Goal: Task Accomplishment & Management: Manage account settings

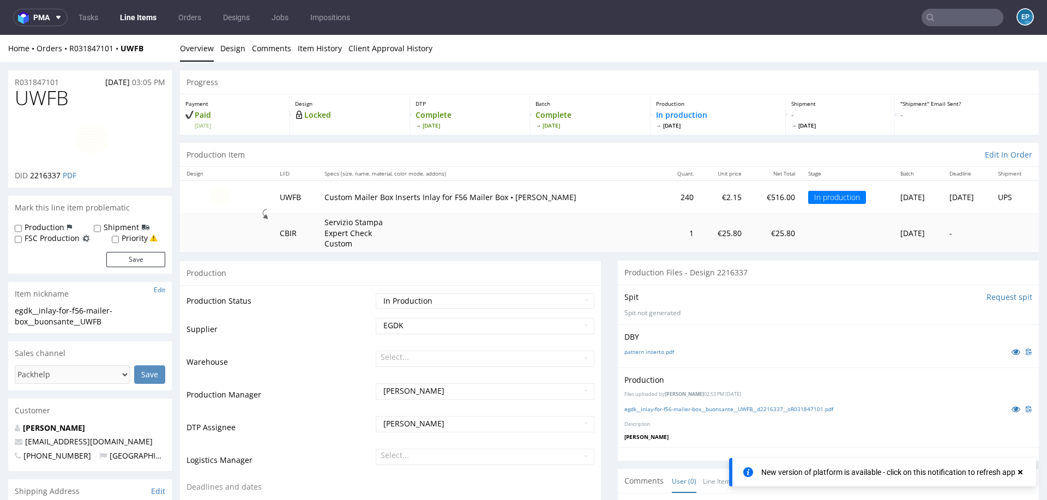
click at [925, 25] on input "text" at bounding box center [962, 17] width 82 height 17
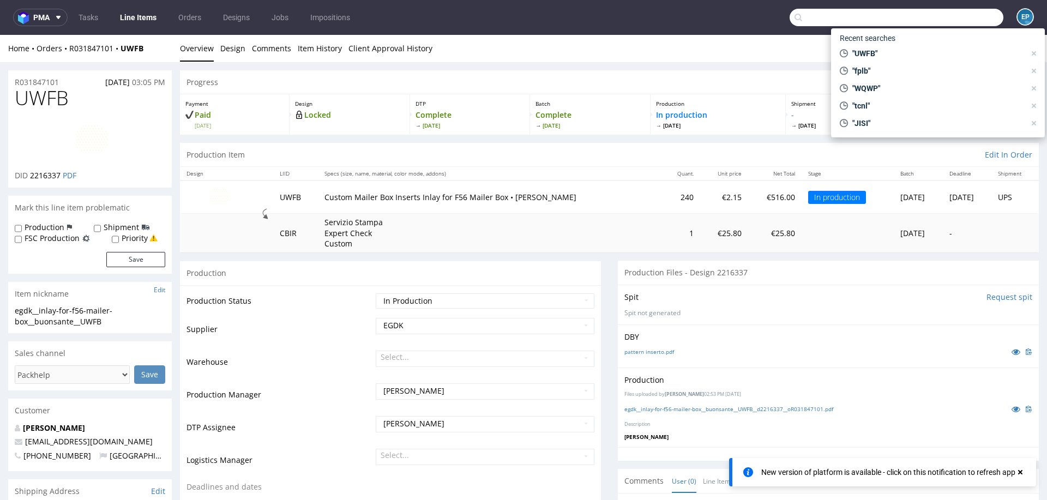
scroll to position [123, 0]
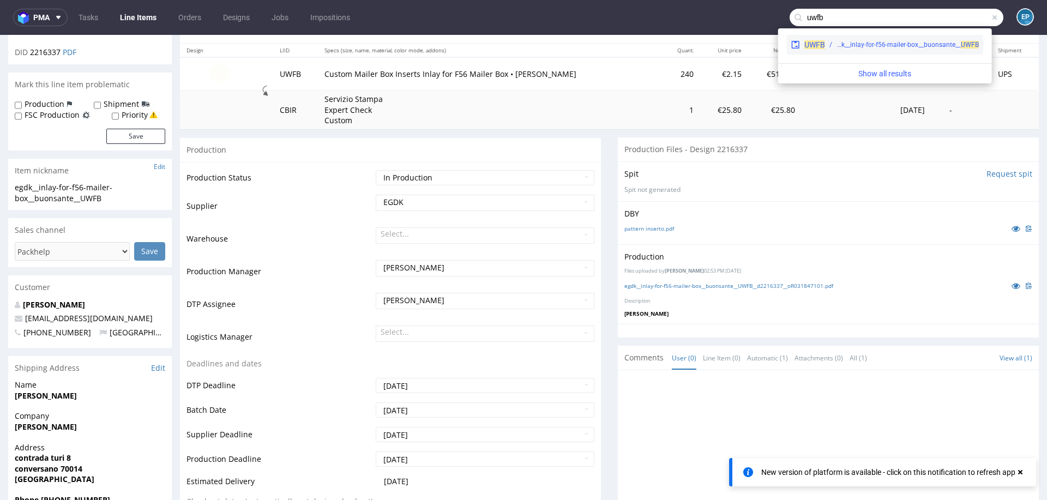
type input "uwfb"
click at [859, 47] on div "egdk__inlay-for-f56-mailer-box__buonsante__ UWFB" at bounding box center [907, 45] width 142 height 10
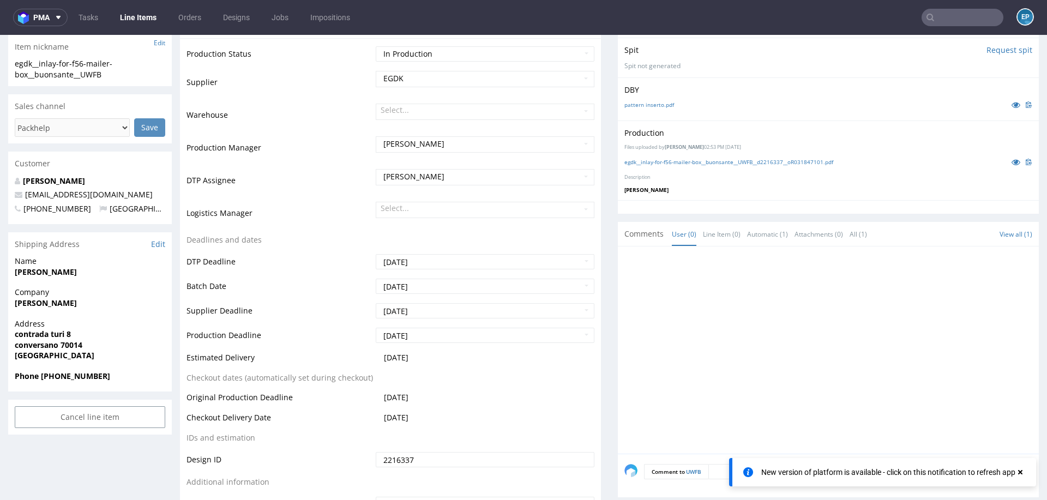
scroll to position [232, 0]
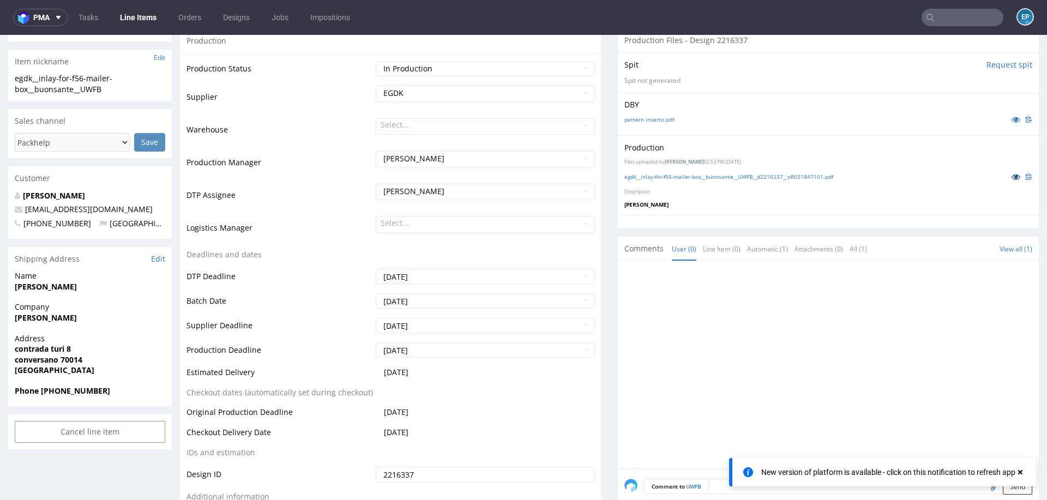
click at [1011, 173] on icon at bounding box center [1015, 177] width 9 height 8
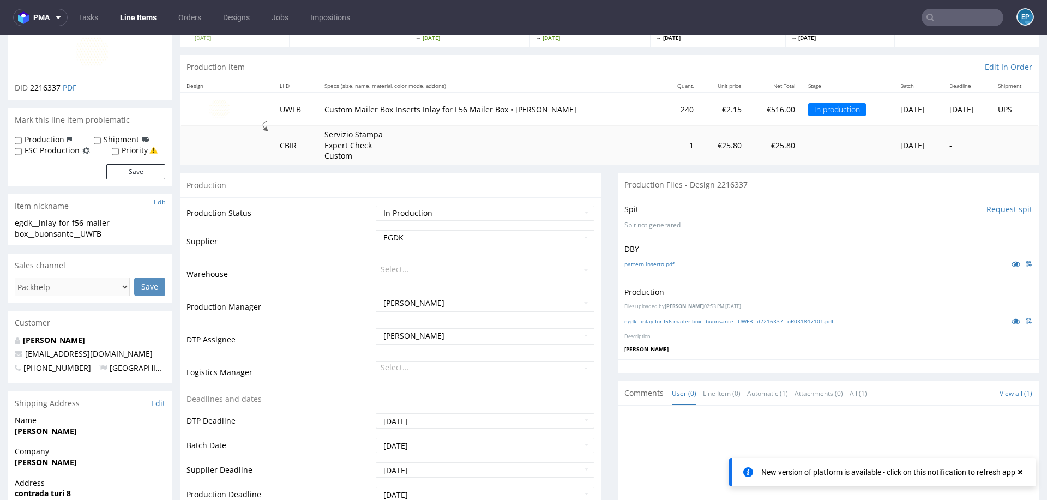
scroll to position [49, 0]
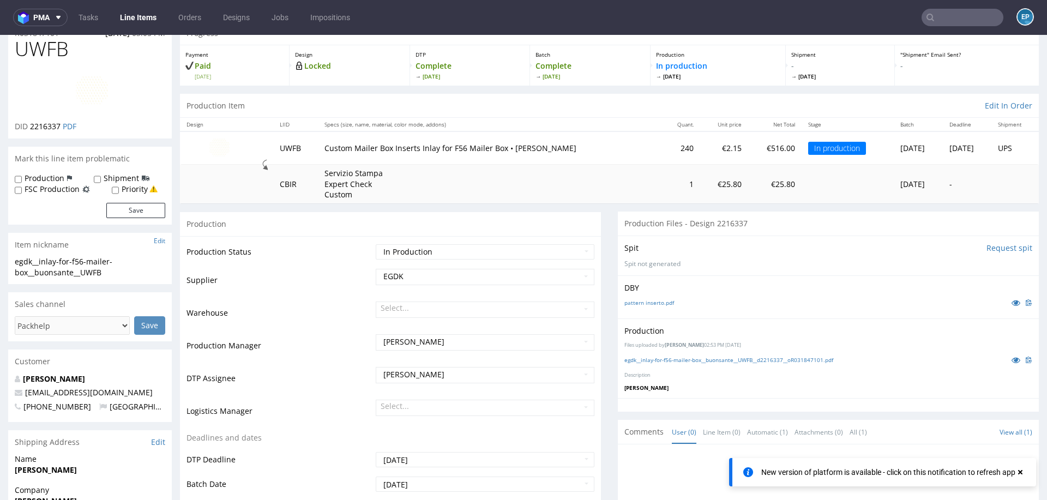
click at [45, 180] on label "Production" at bounding box center [45, 178] width 40 height 11
click at [22, 180] on input "Production" at bounding box center [18, 179] width 7 height 9
checkbox input "true"
click at [134, 216] on button "Save" at bounding box center [135, 210] width 59 height 15
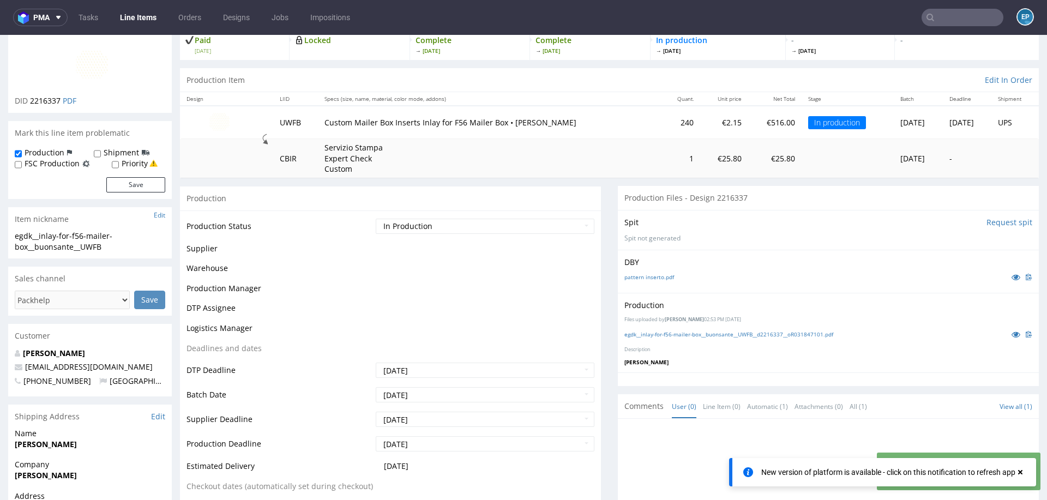
scroll to position [380, 0]
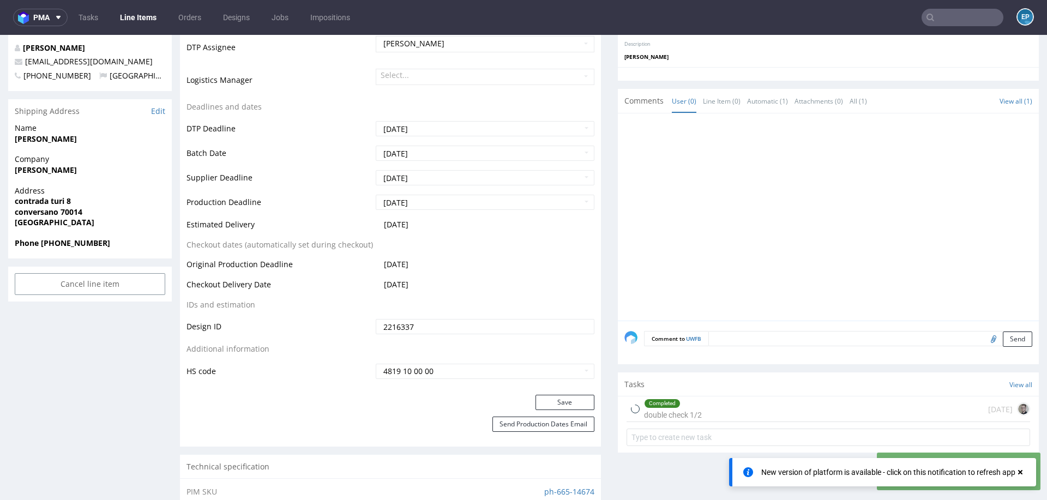
click at [786, 335] on textarea at bounding box center [870, 338] width 324 height 15
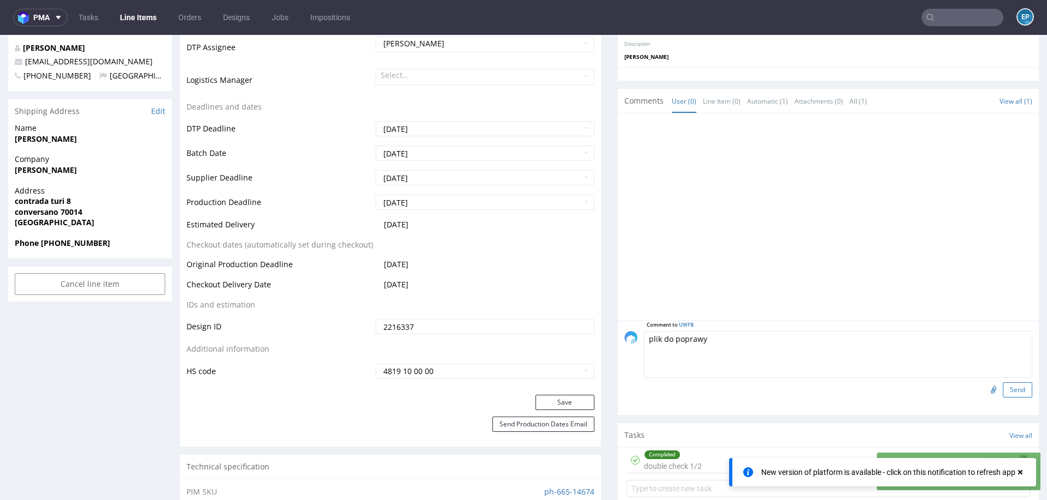
type textarea "plik do poprawy"
click at [1009, 391] on button "Send" at bounding box center [1017, 389] width 29 height 15
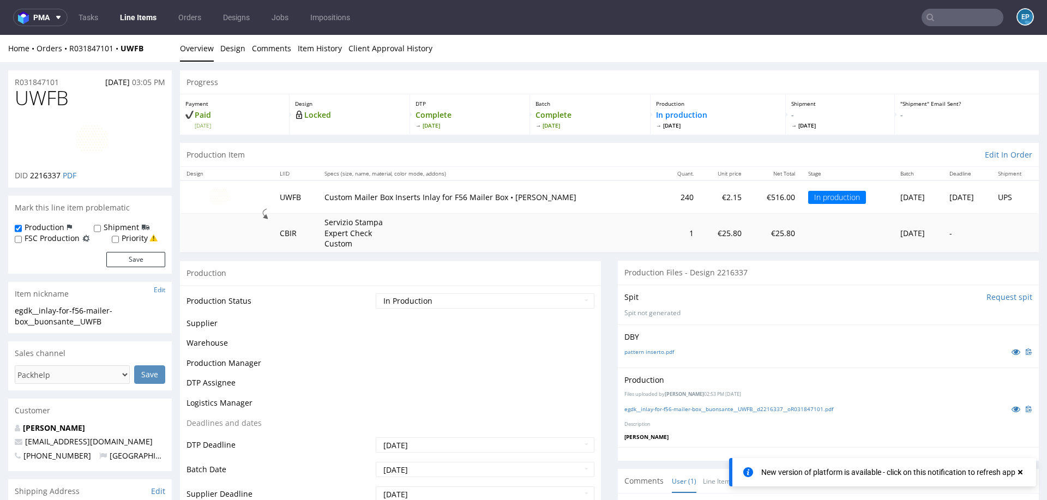
scroll to position [0, 0]
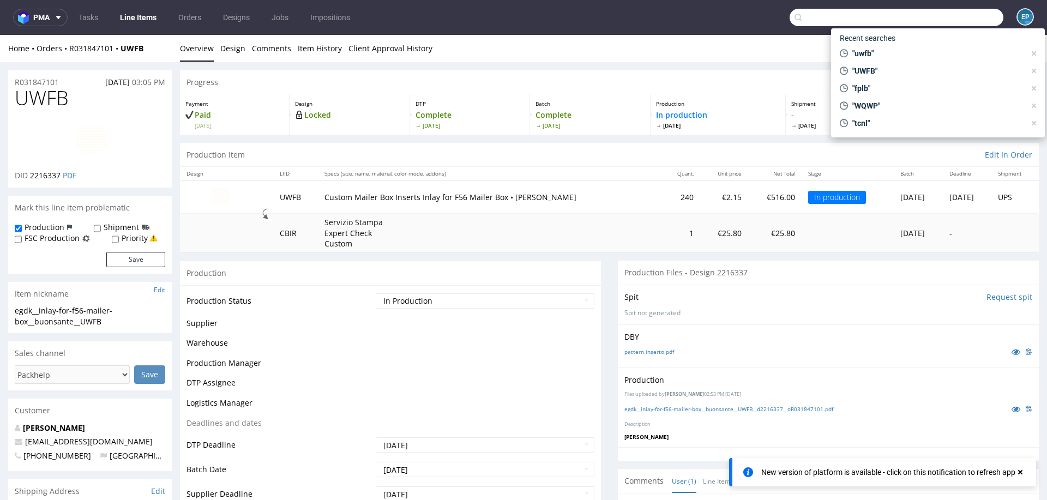
click at [939, 15] on input "text" at bounding box center [897, 17] width 214 height 17
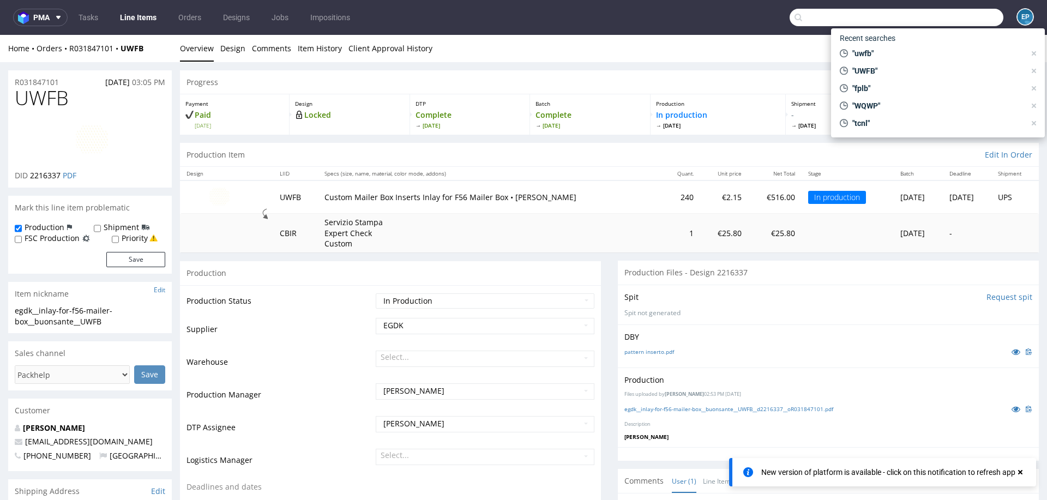
paste input "XAYI"
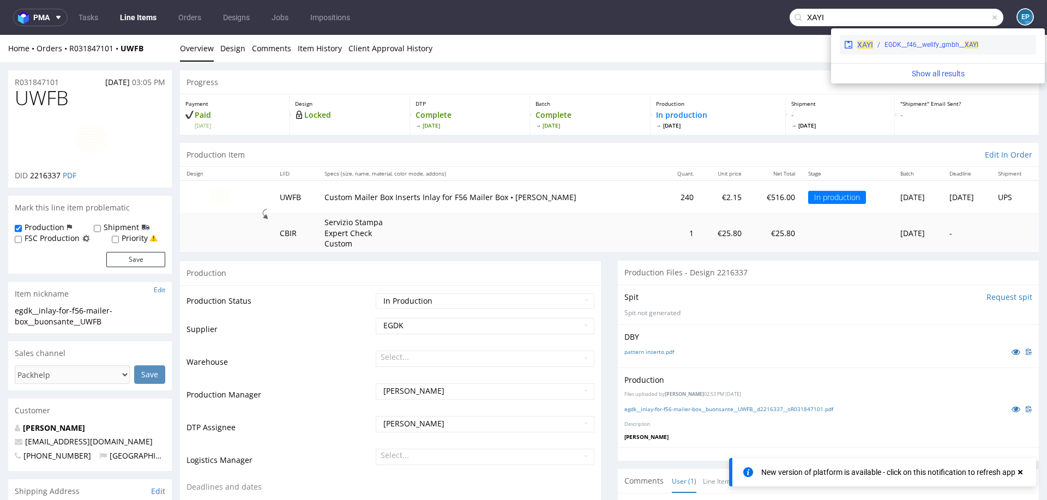
type input "XAYI"
click at [892, 46] on div "EGDK__f46__wellfy_gmbh__ XAYI" at bounding box center [931, 45] width 94 height 10
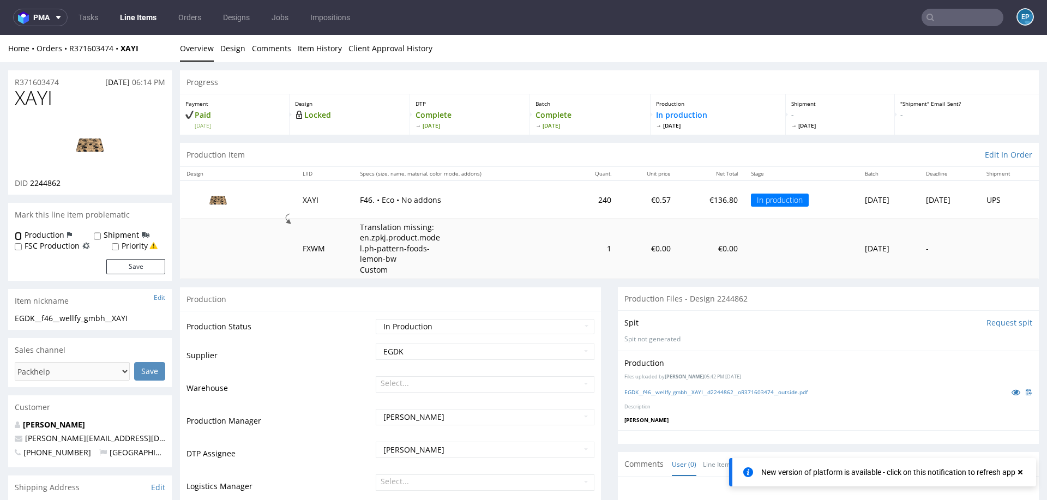
click at [20, 238] on input "Production" at bounding box center [18, 236] width 7 height 9
checkbox input "true"
click at [140, 268] on button "Save" at bounding box center [135, 266] width 59 height 15
drag, startPoint x: 141, startPoint y: 51, endPoint x: 122, endPoint y: 50, distance: 19.6
click at [122, 50] on div "Home Orders R371603474 XAYI" at bounding box center [90, 48] width 164 height 11
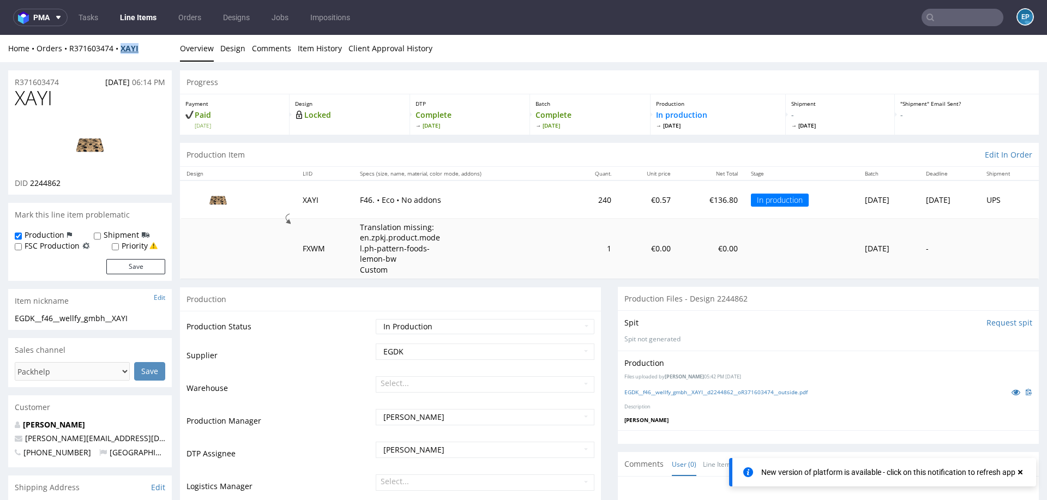
copy strong "XAYI"
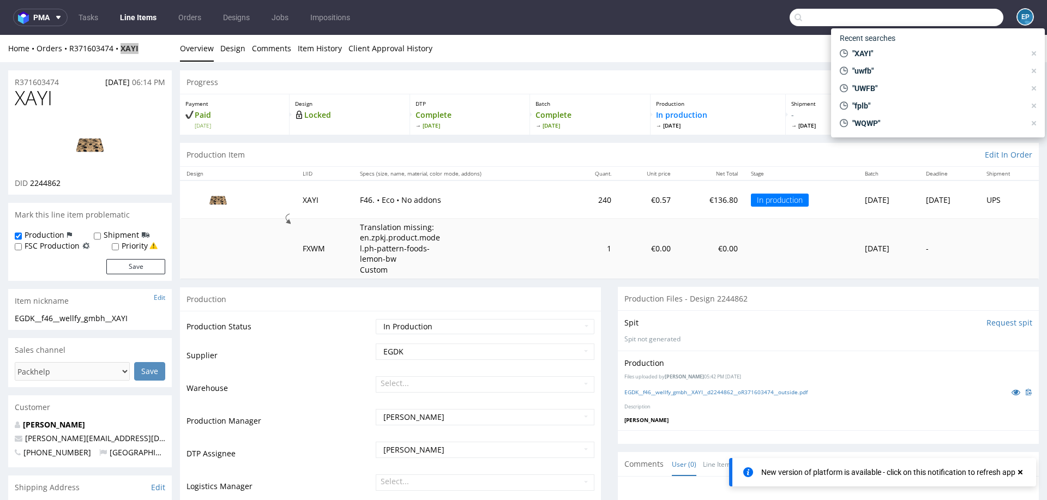
click at [947, 15] on input "text" at bounding box center [897, 17] width 214 height 17
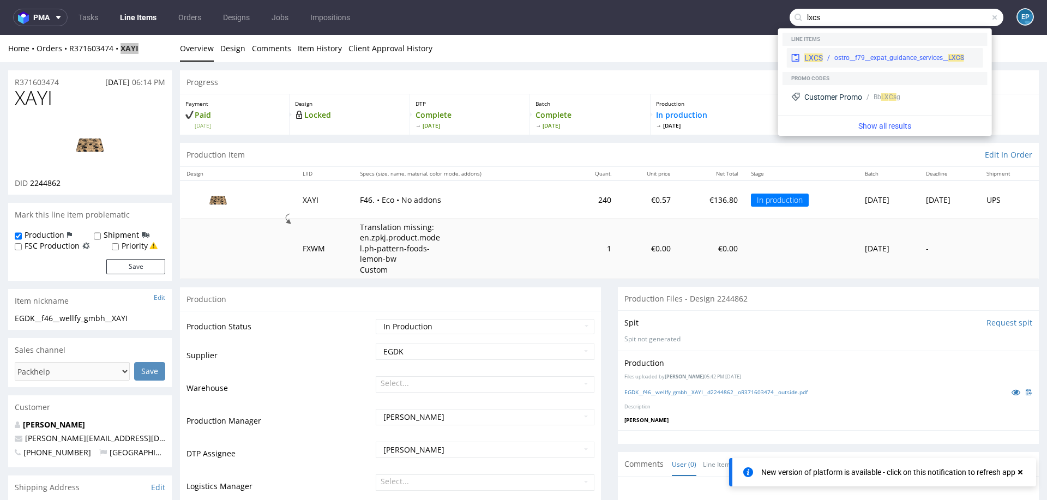
type input "lxcs"
click at [859, 53] on div "ostro__f79__expat_guidance_services__ LXCS" at bounding box center [899, 58] width 130 height 10
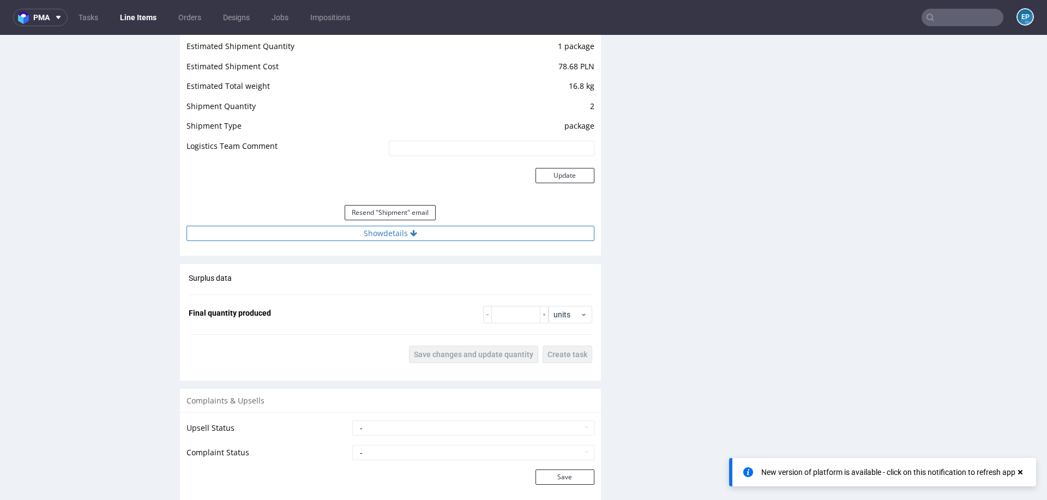
click at [436, 233] on button "Show details" at bounding box center [390, 233] width 408 height 15
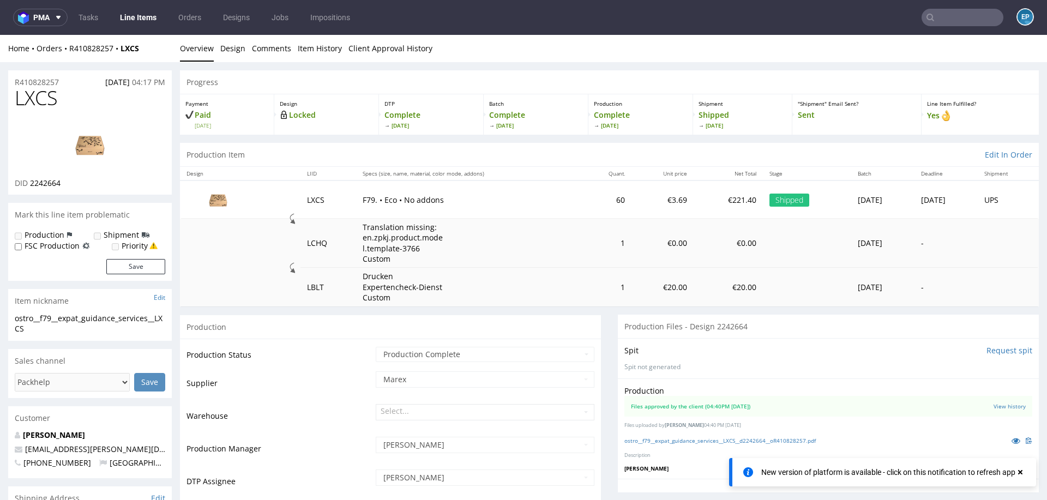
click at [937, 25] on input "text" at bounding box center [962, 17] width 82 height 17
paste input "CGZS"
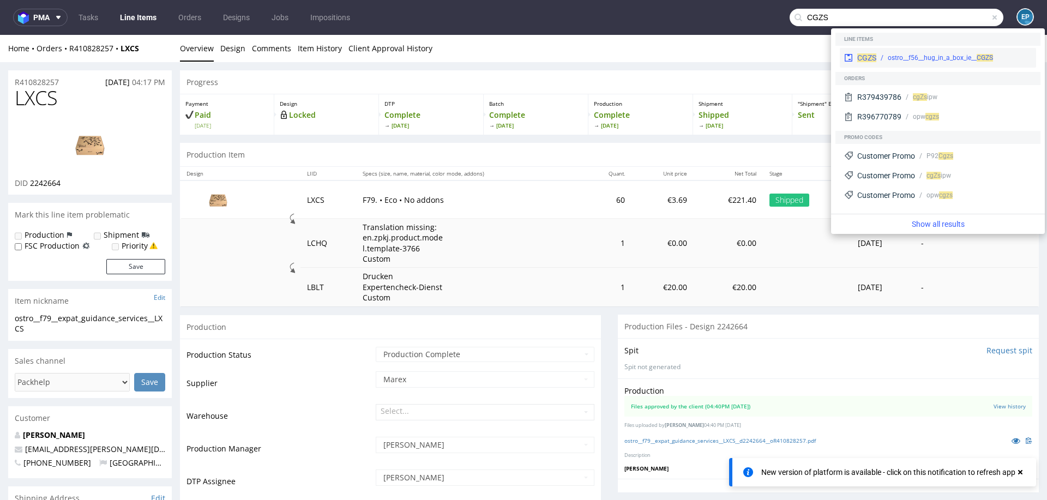
type input "CGZS"
drag, startPoint x: 899, startPoint y: 52, endPoint x: 899, endPoint y: 16, distance: 36.0
click at [899, 52] on div "CGZS ostro__f56__hug_in_a_box_ie__ CGZS" at bounding box center [938, 58] width 196 height 20
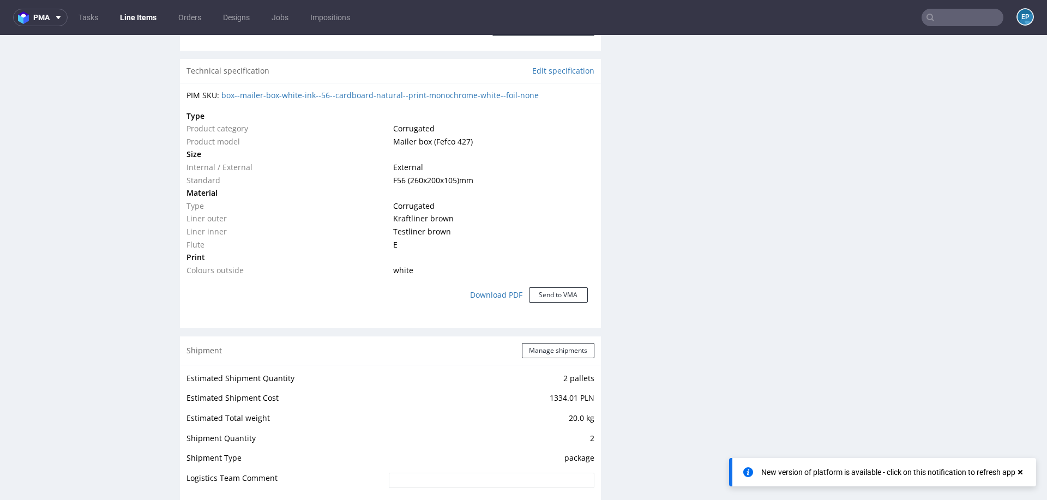
scroll to position [785, 0]
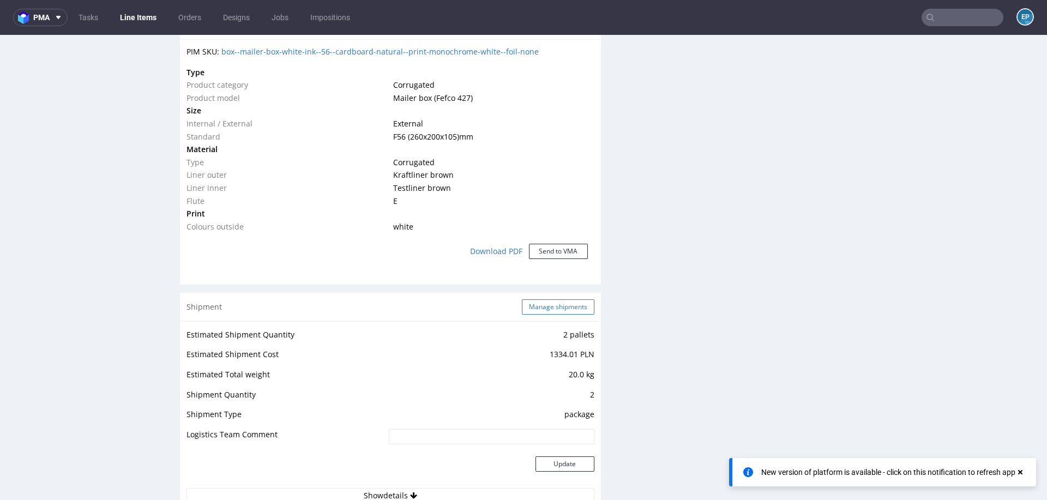
click at [537, 305] on button "Manage shipments" at bounding box center [558, 306] width 73 height 15
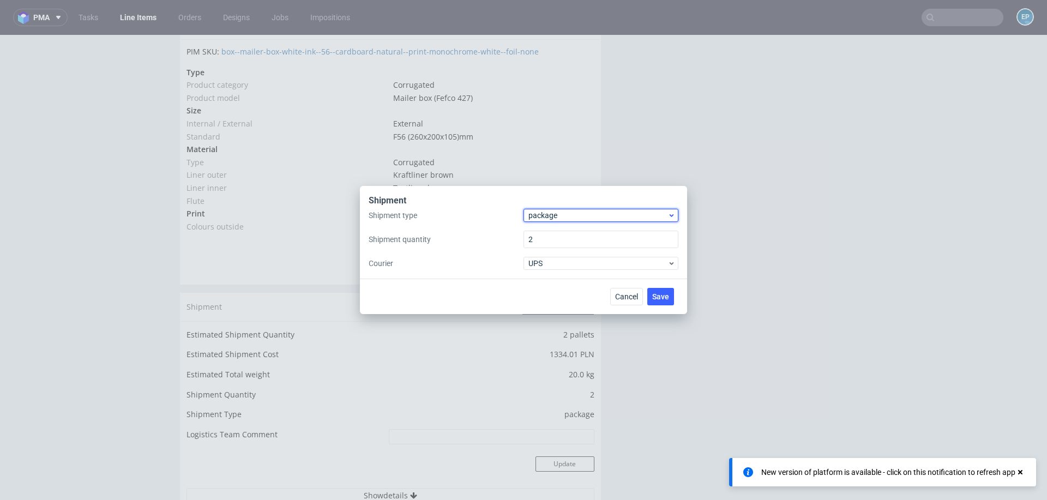
click at [550, 215] on span "package" at bounding box center [597, 215] width 139 height 11
click at [549, 234] on div "pallet" at bounding box center [601, 238] width 146 height 20
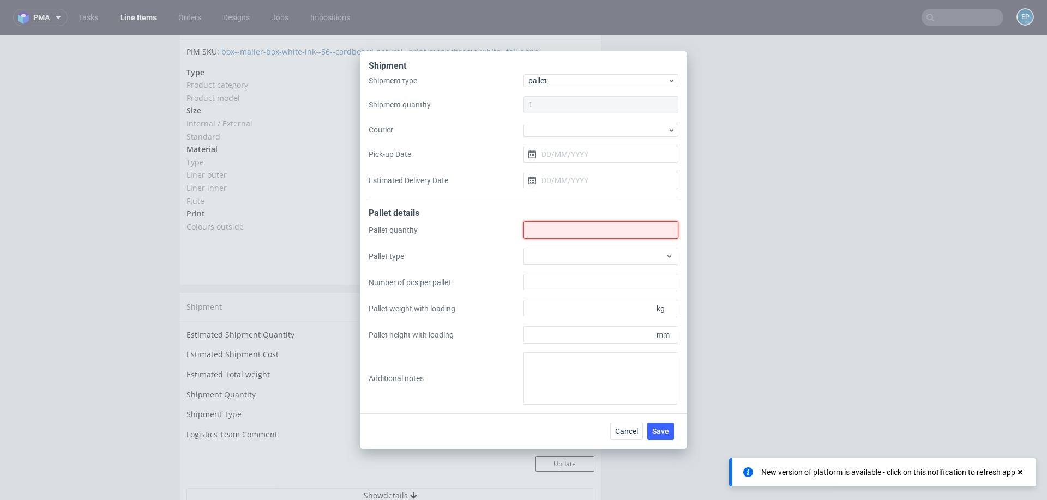
click at [549, 234] on input "Shipment type" at bounding box center [600, 229] width 155 height 17
type input "1"
click at [538, 258] on div at bounding box center [600, 256] width 155 height 17
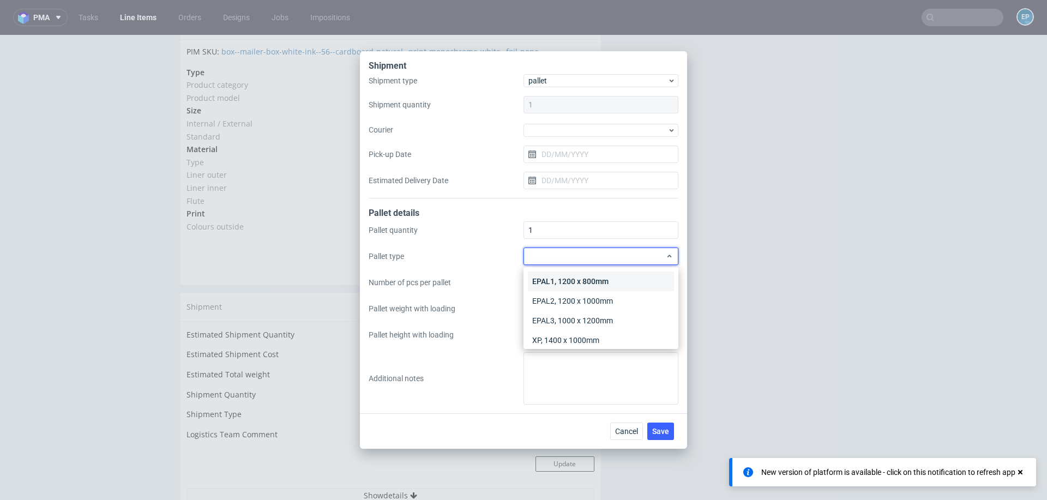
click at [538, 273] on div "EPAL1, 1200 x 800mm" at bounding box center [601, 282] width 146 height 20
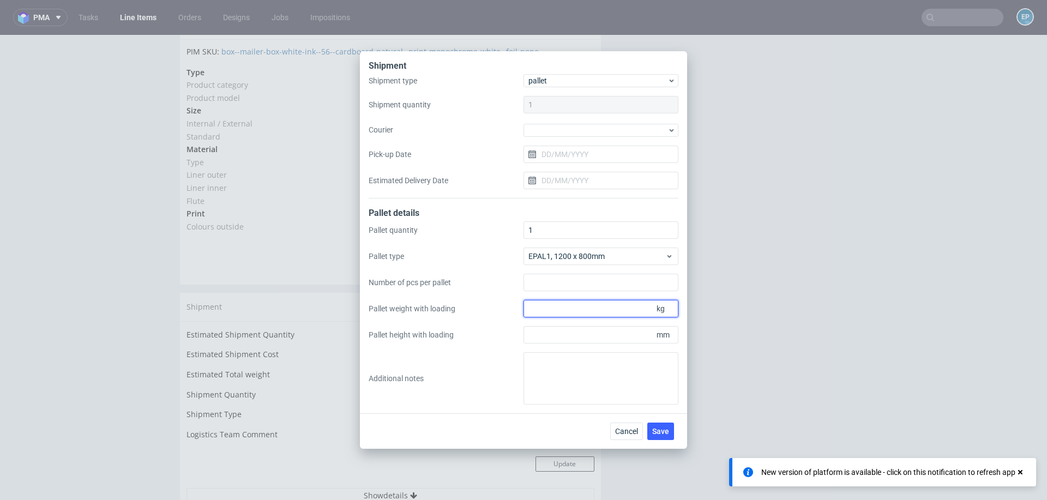
click at [541, 305] on input "Pallet weight with loading" at bounding box center [600, 308] width 155 height 17
type input "270"
click at [537, 336] on input "Pallet height with loading" at bounding box center [600, 334] width 155 height 17
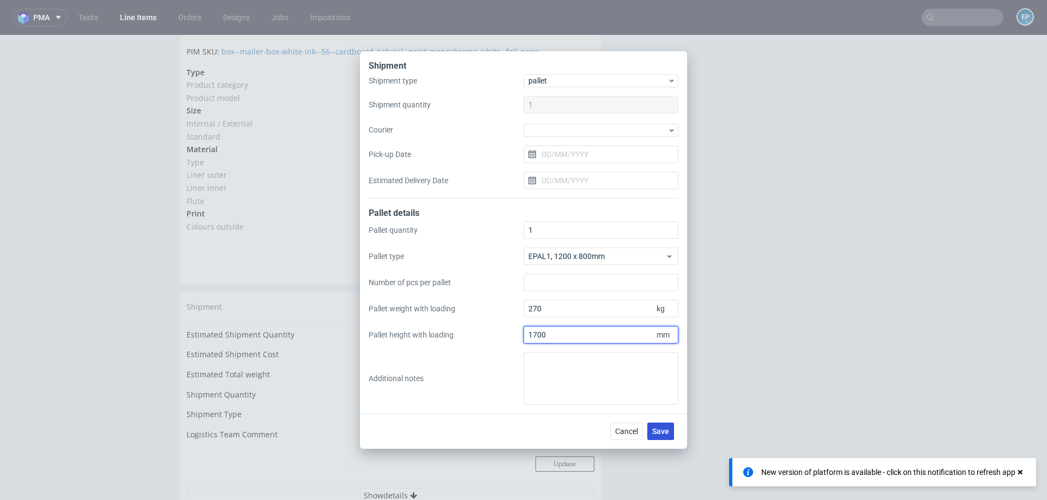
type input "1700"
click at [661, 427] on span "Save" at bounding box center [660, 431] width 17 height 8
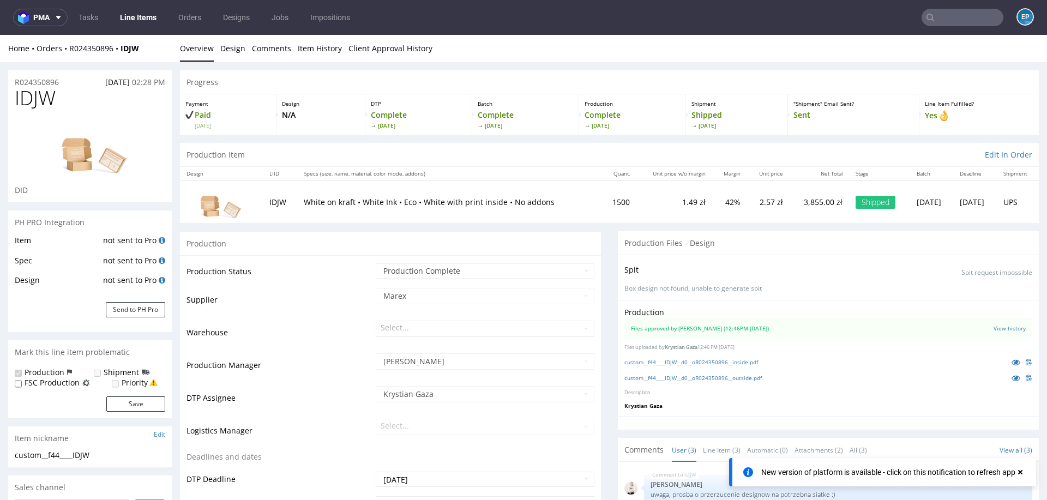
scroll to position [7, 0]
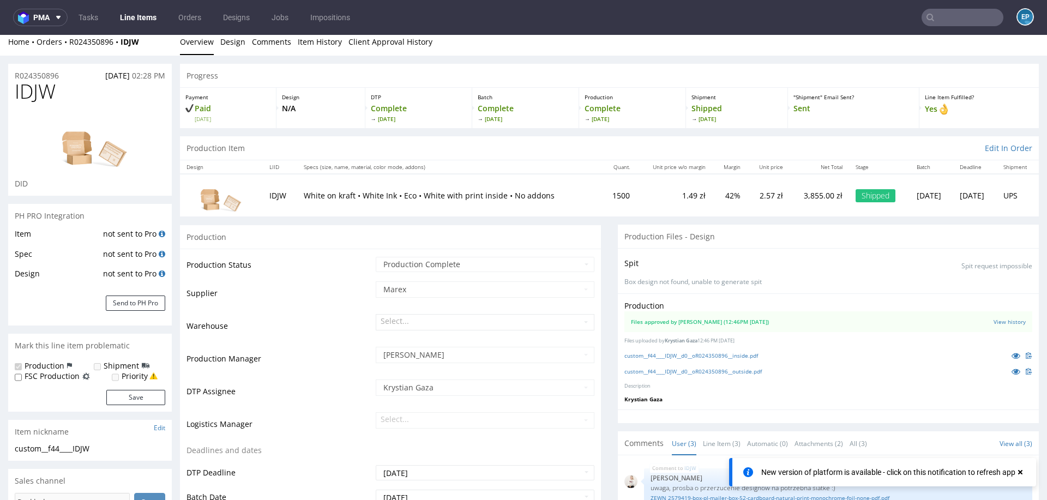
click at [925, 18] on input "text" at bounding box center [962, 17] width 82 height 17
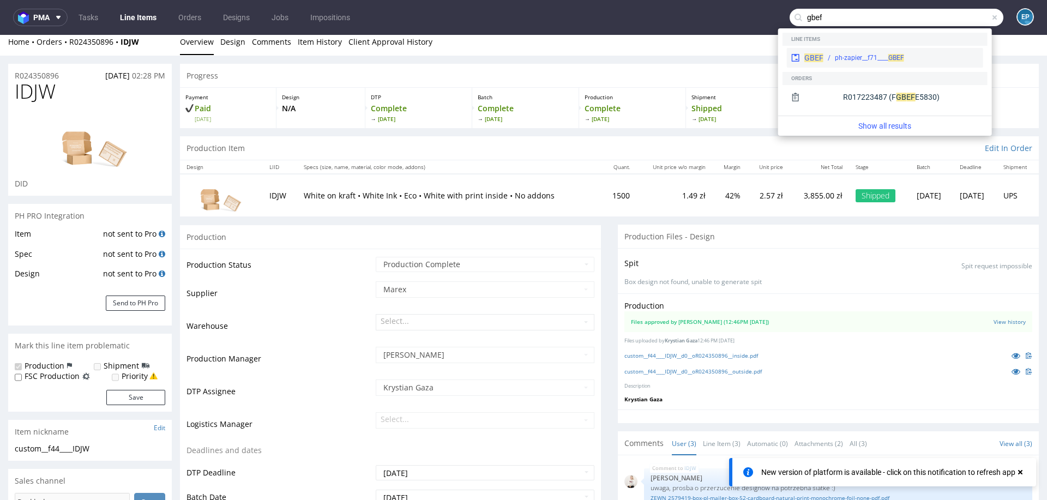
type input "gbef"
click at [850, 53] on div "ph-zapier__f71____ GBEF" at bounding box center [869, 58] width 69 height 10
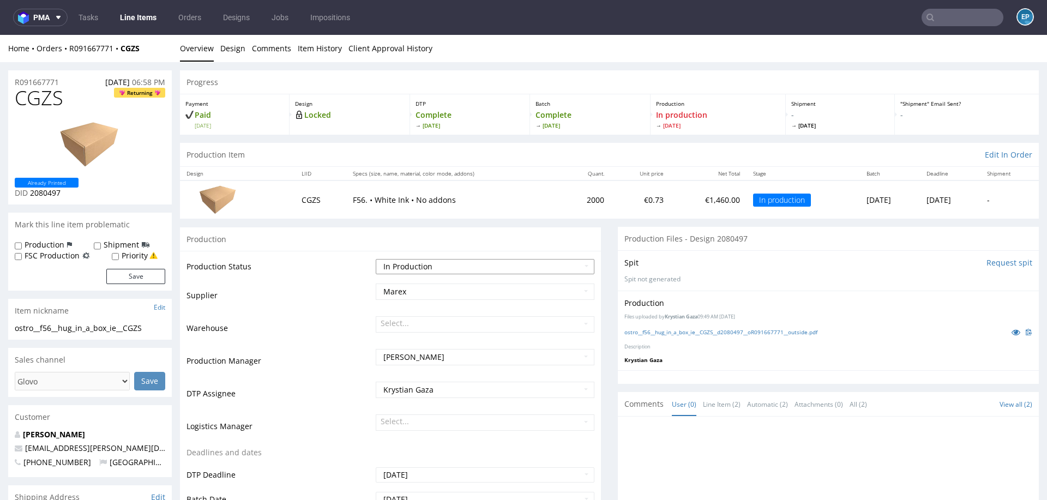
click at [431, 264] on select "Waiting for Artwork Waiting for Diecut Waiting for Mockup Waiting for DTP Waiti…" at bounding box center [485, 266] width 219 height 15
click at [408, 267] on select "Waiting for Artwork Waiting for Diecut Waiting for Mockup Waiting for DTP Waiti…" at bounding box center [485, 266] width 219 height 15
select select "production_complete"
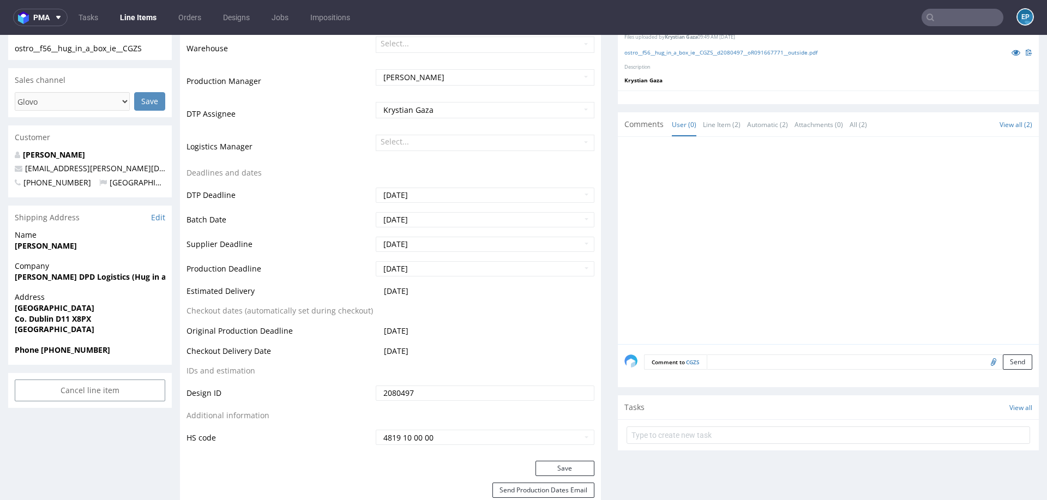
scroll to position [289, 0]
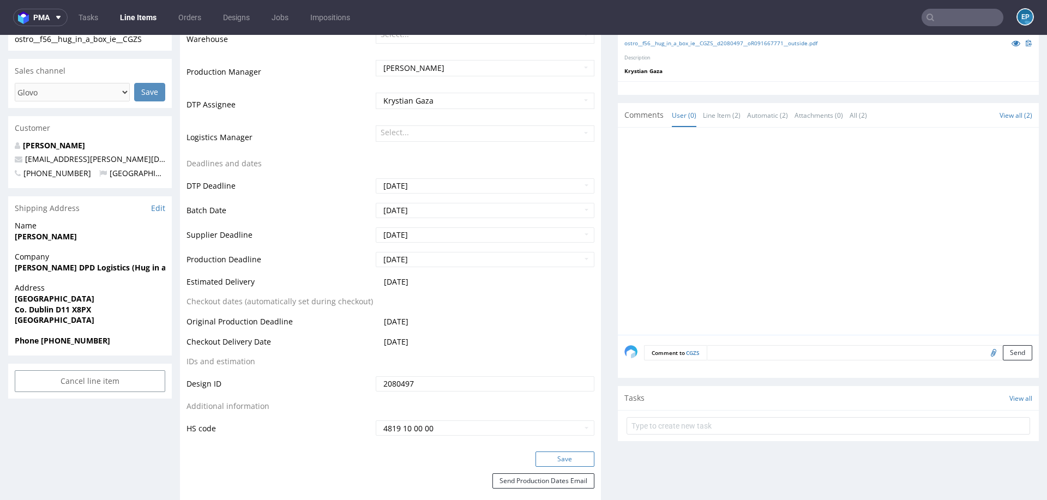
click at [545, 457] on button "Save" at bounding box center [564, 458] width 59 height 15
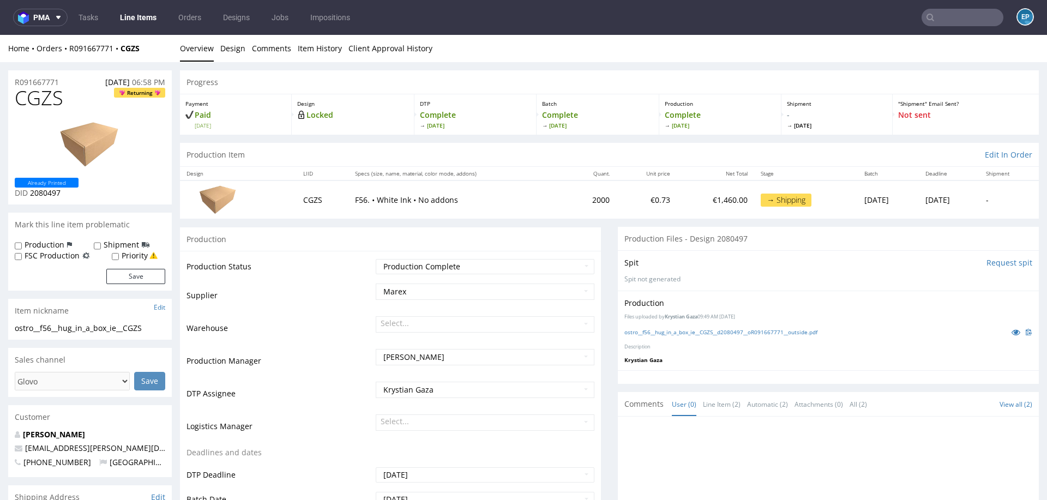
scroll to position [288, 0]
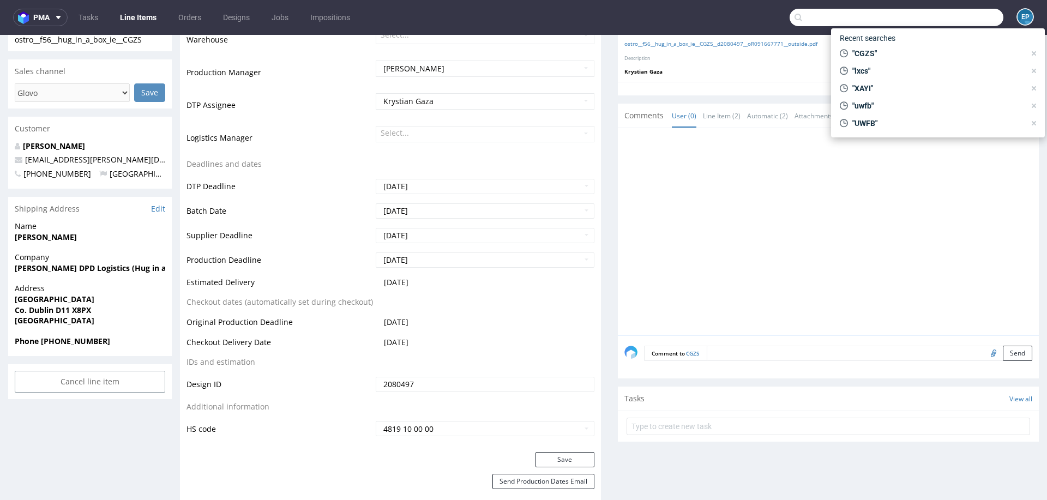
click at [938, 20] on input "text" at bounding box center [897, 17] width 214 height 17
type input "v"
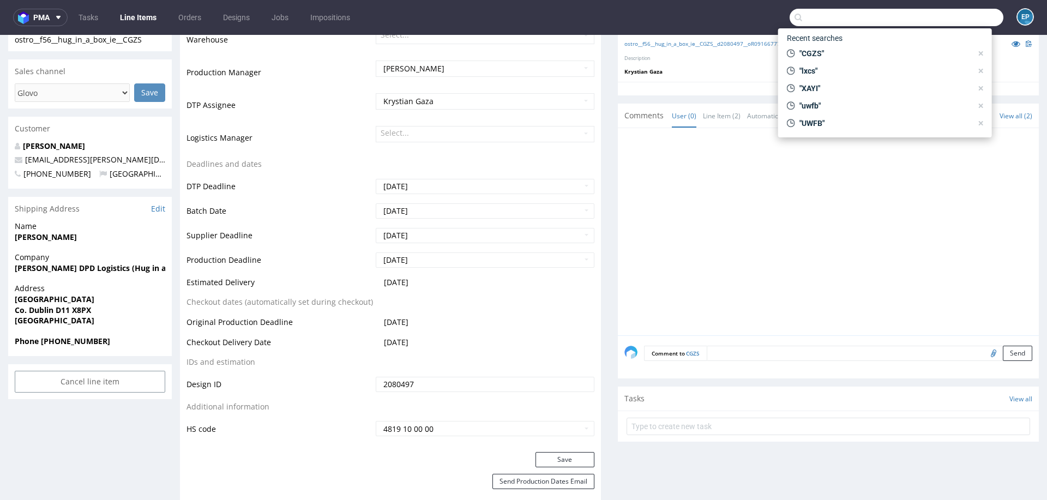
paste input "R722407908__OLMX"
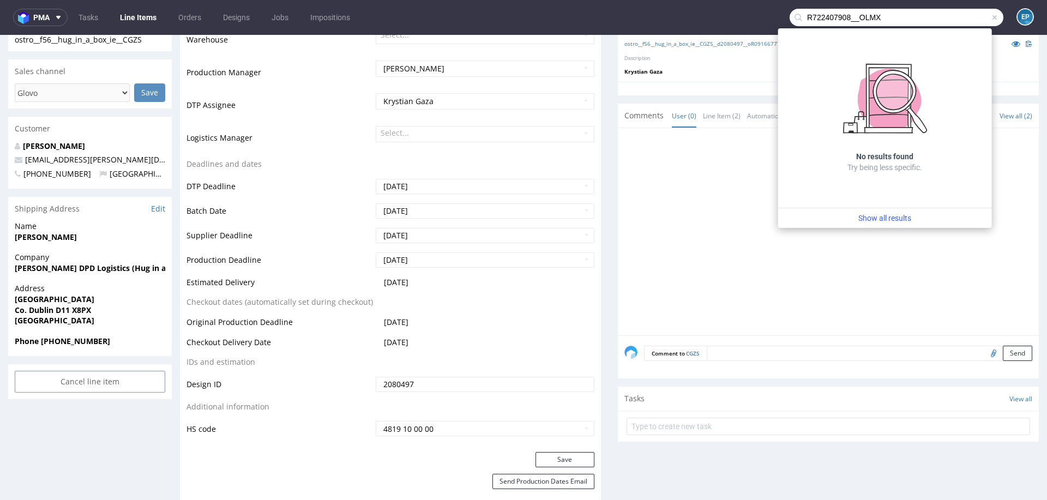
drag, startPoint x: 849, startPoint y: 19, endPoint x: 763, endPoint y: 16, distance: 85.6
click at [763, 17] on nav "pma Tasks Line Items Orders Designs Jobs Impositions R722407908__OLMX EP" at bounding box center [523, 17] width 1047 height 35
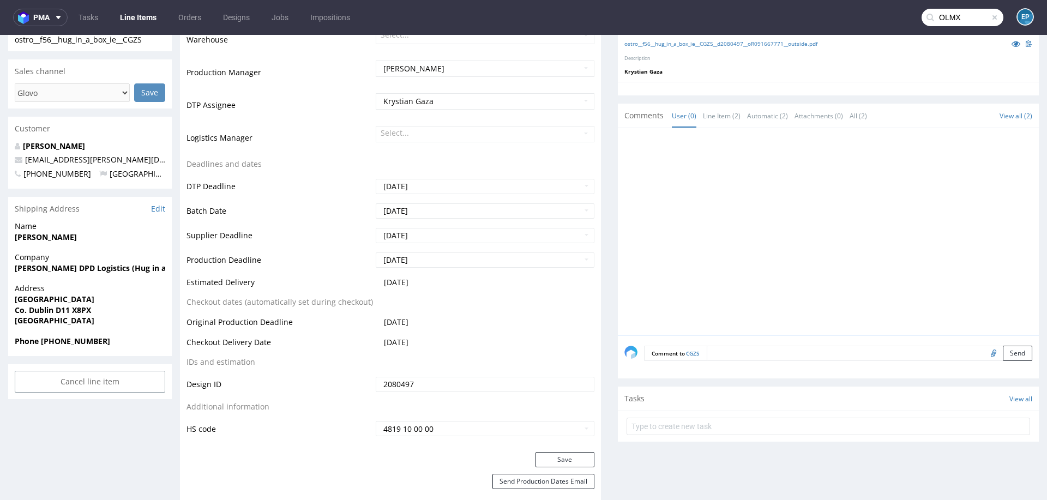
type input "OLMX"
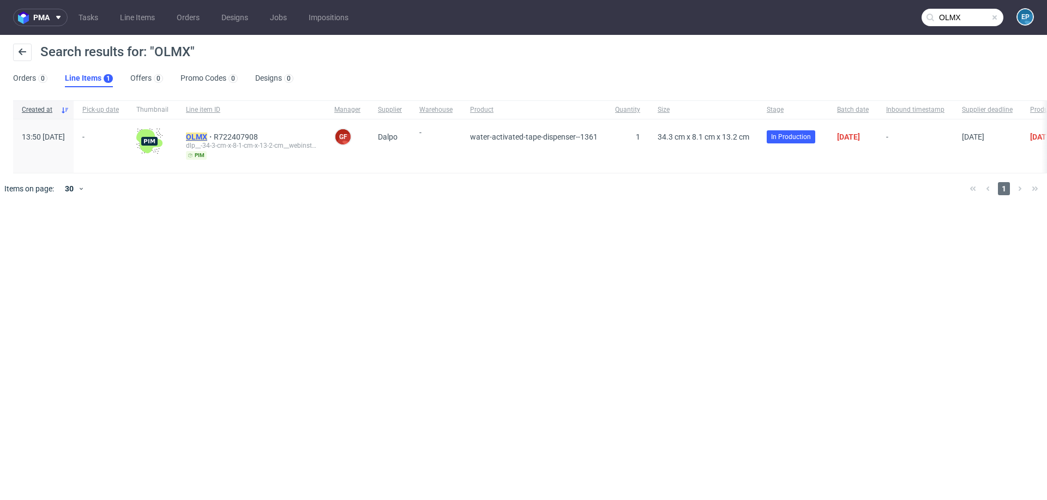
click at [207, 134] on mark "OLMX" at bounding box center [196, 136] width 21 height 9
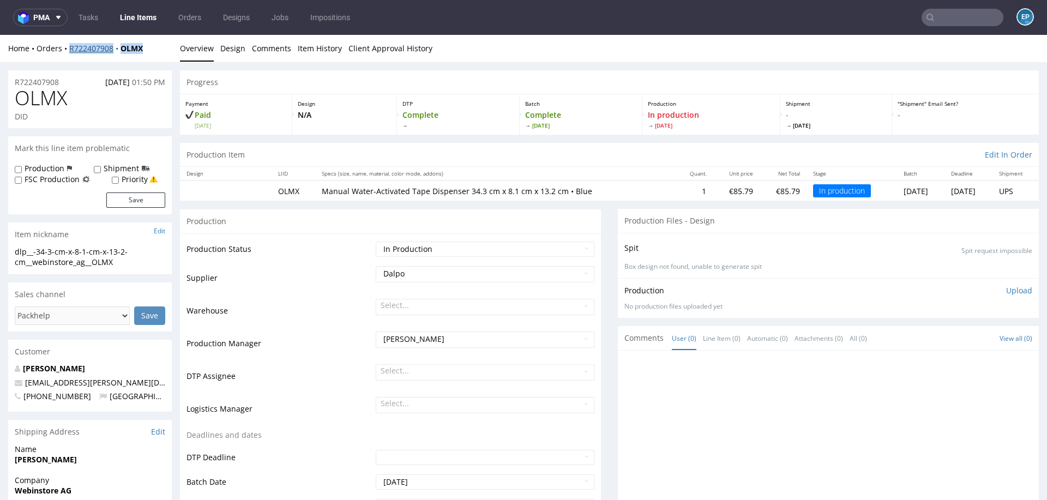
drag, startPoint x: 161, startPoint y: 50, endPoint x: 71, endPoint y: 50, distance: 90.0
click at [71, 50] on div "Home Orders R722407908 OLMX" at bounding box center [90, 48] width 164 height 11
copy div "R722407908 OLMX"
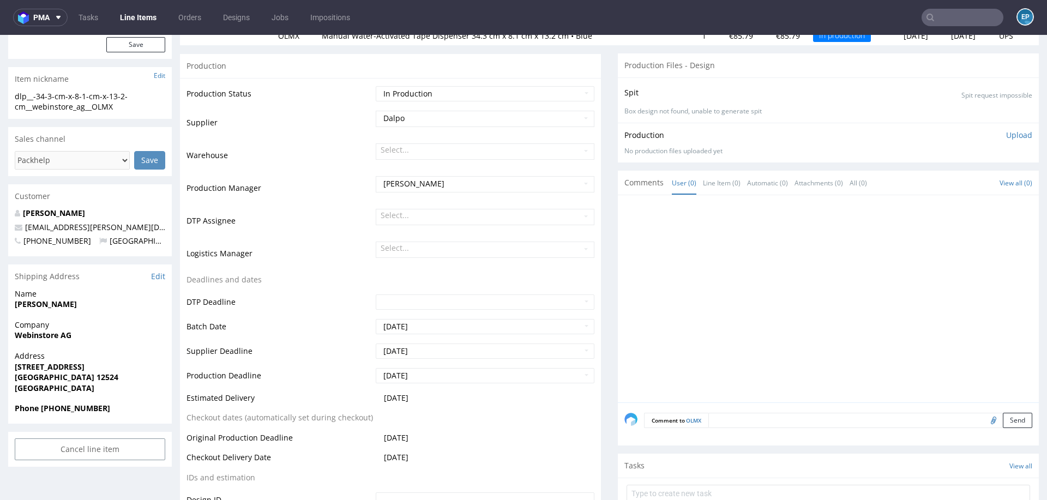
scroll to position [161, 0]
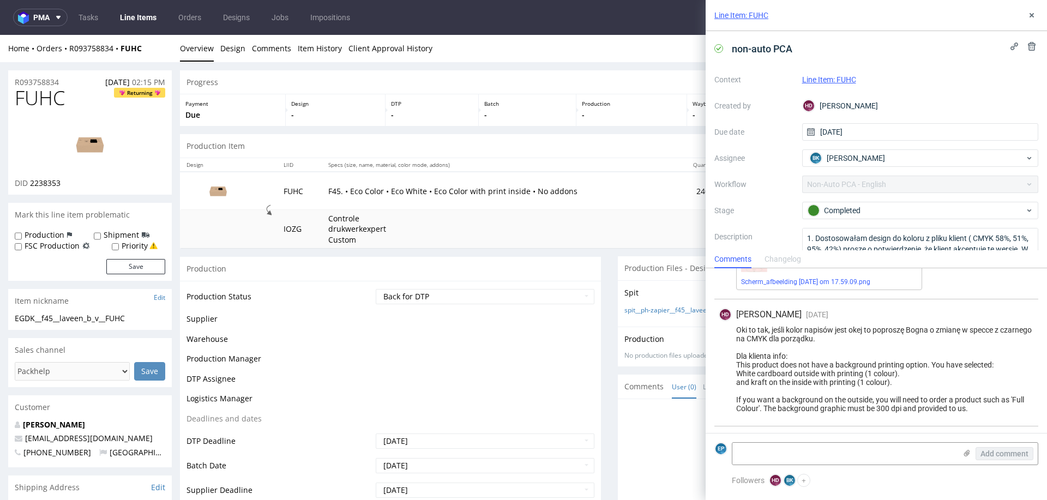
scroll to position [311, 0]
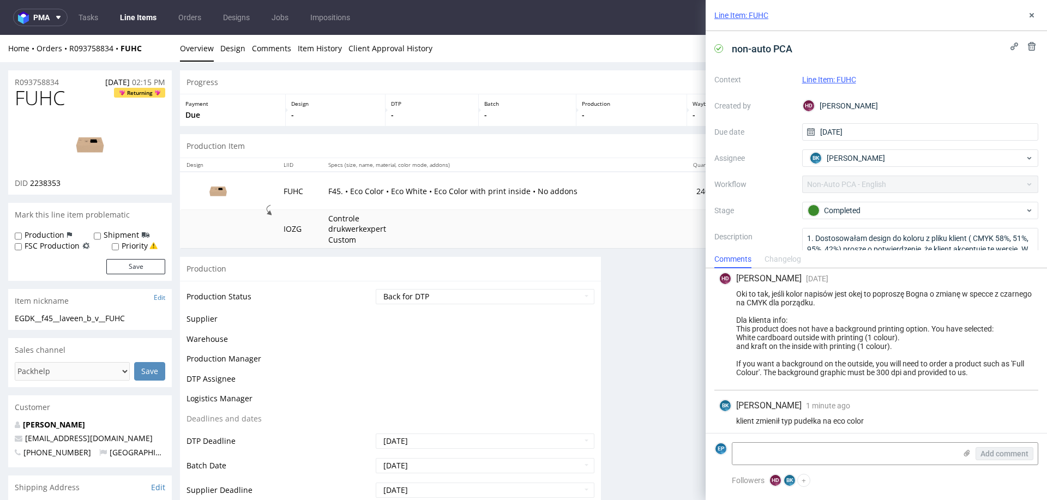
scroll to position [311, 0]
